Goal: Task Accomplishment & Management: Manage account settings

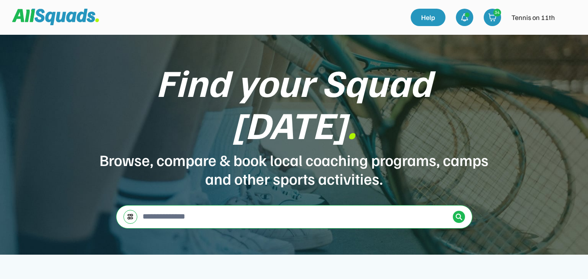
click at [568, 19] on img at bounding box center [568, 17] width 17 height 17
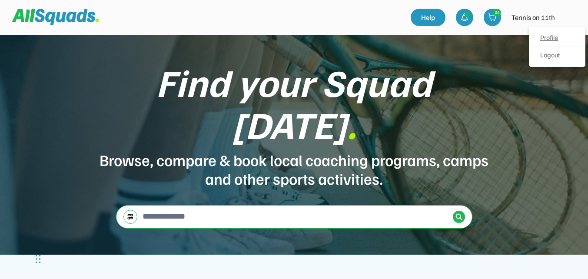
click at [548, 39] on link "Profile" at bounding box center [556, 38] width 51 height 17
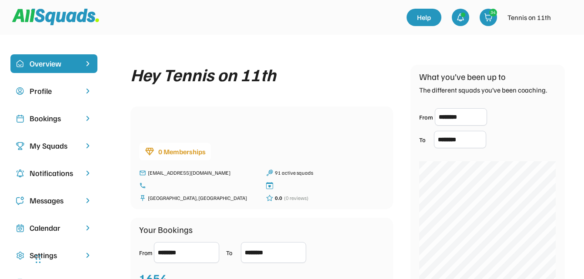
click at [52, 117] on div "Bookings" at bounding box center [54, 119] width 49 height 12
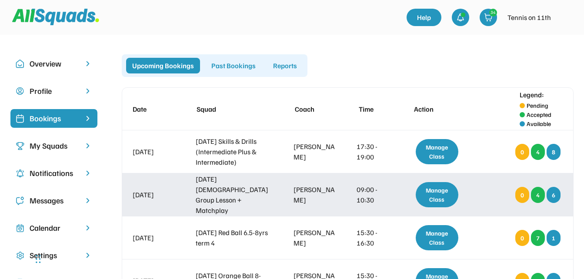
click at [447, 192] on div "Manage Class" at bounding box center [436, 194] width 43 height 25
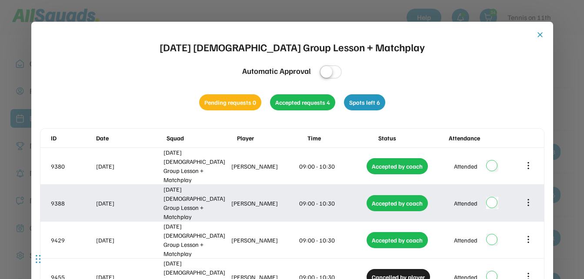
scroll to position [43, 0]
